Goal: Complete application form

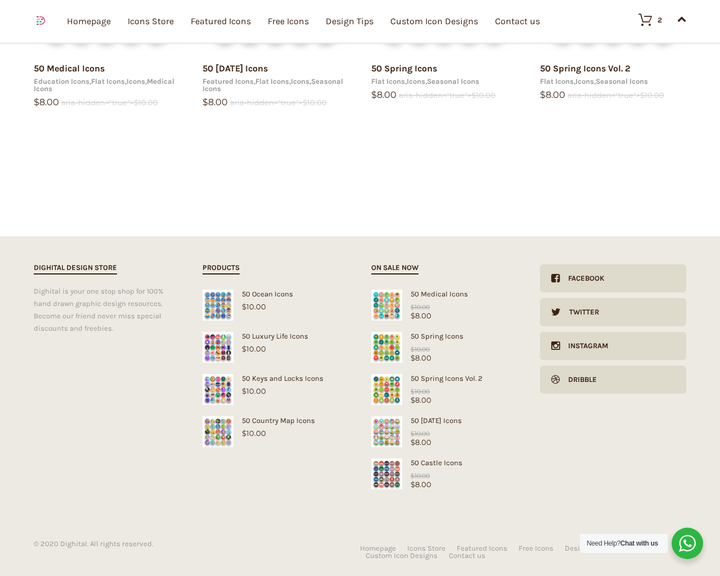
type input "1"
type input "20"
checkbox input "false"
type input "pHqghUme"
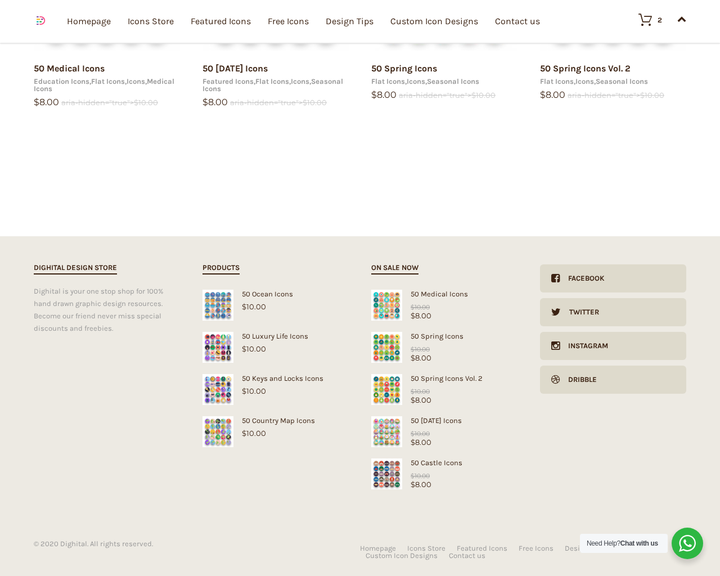
type input "[EMAIL_ADDRESS][DOMAIN_NAME]"
checkbox input "false"
select select "dark"
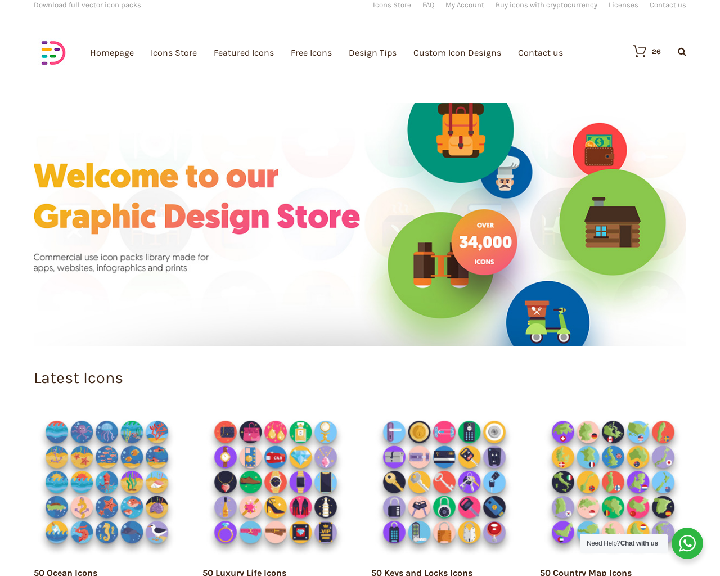
scroll to position [0, 0]
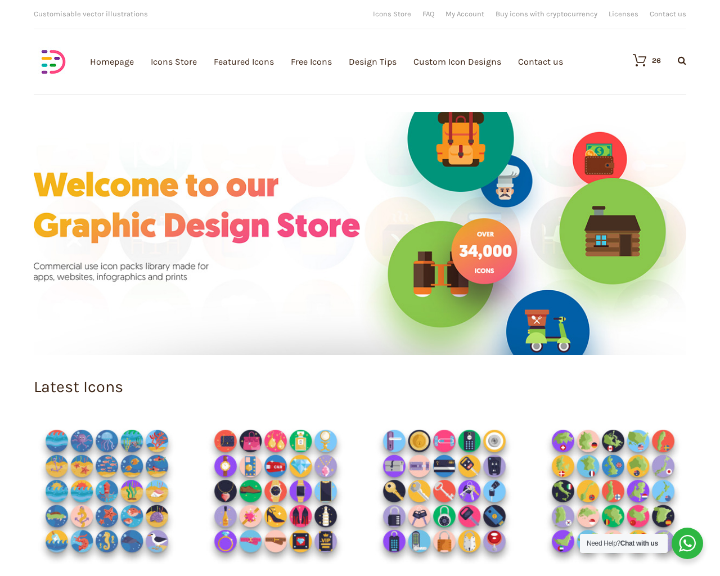
click at [332, 306] on input "Hide Price" at bounding box center [335, 309] width 7 height 7
checkbox input "true"
click at [332, 494] on input "Send me a copy of this e-mail" at bounding box center [335, 497] width 7 height 7
checkbox input "true"
